Goal: Find specific page/section: Find specific page/section

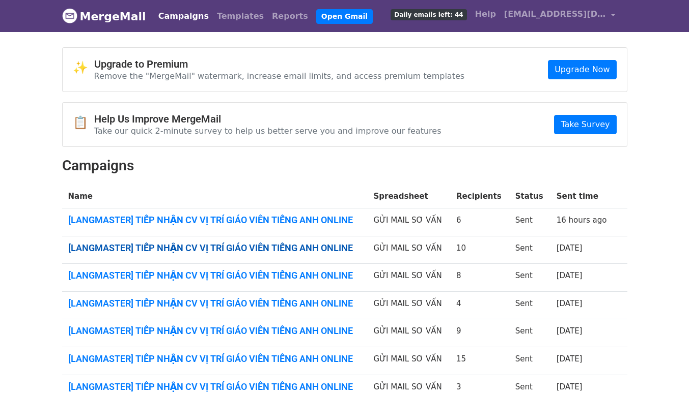
drag, startPoint x: 283, startPoint y: 248, endPoint x: 296, endPoint y: 249, distance: 12.7
click at [283, 248] on link "[LANGMASTER] TIẾP NHẬN CV VỊ TRÍ GIÁO VIÊN TIẾNG ANH ONLINE" at bounding box center [214, 248] width 293 height 11
